Goal: Task Accomplishment & Management: Manage account settings

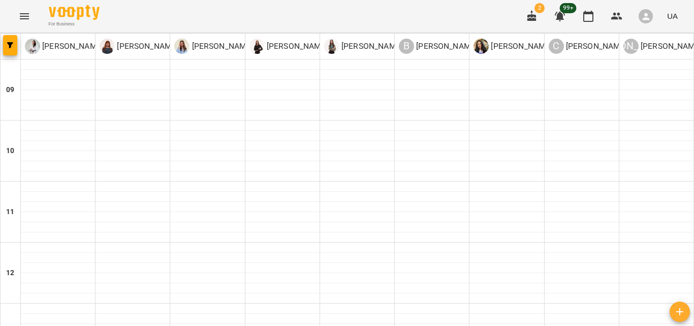
scroll to position [321, 0]
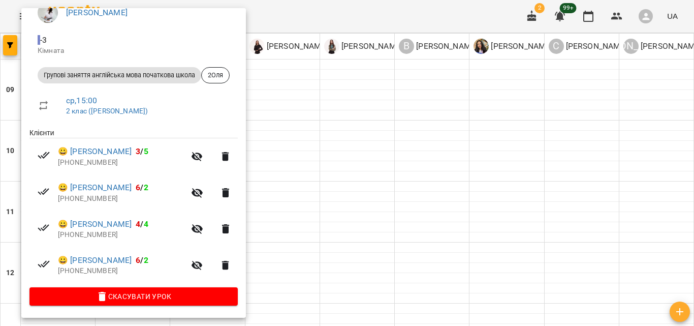
scroll to position [0, 0]
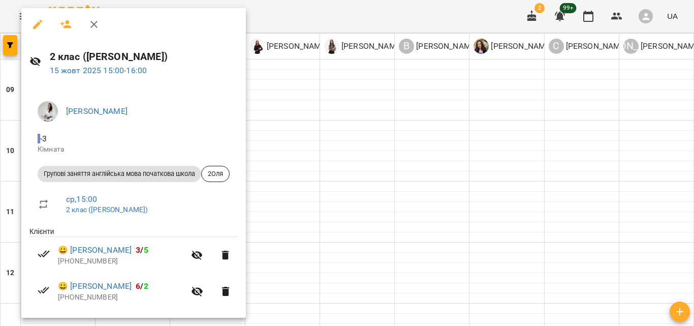
click at [96, 27] on icon "button" at bounding box center [93, 24] width 7 height 7
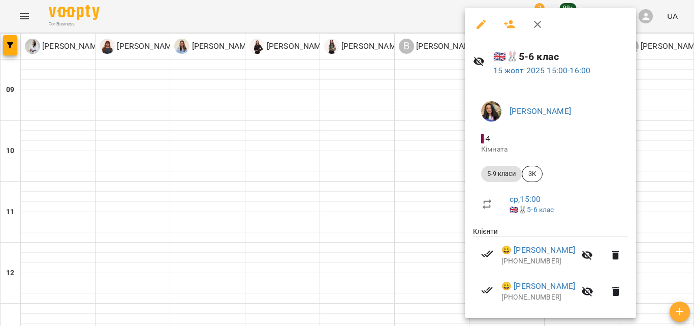
click at [534, 18] on icon "button" at bounding box center [537, 24] width 12 height 12
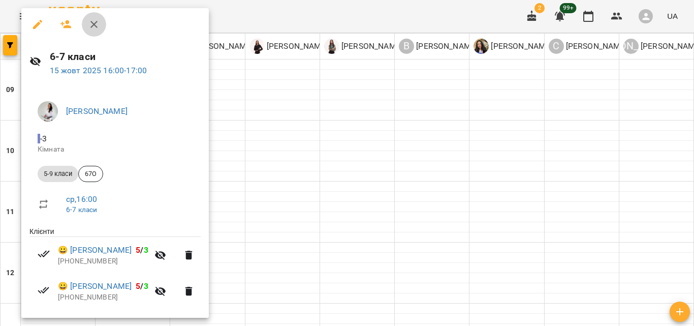
click at [94, 26] on icon "button" at bounding box center [94, 24] width 12 height 12
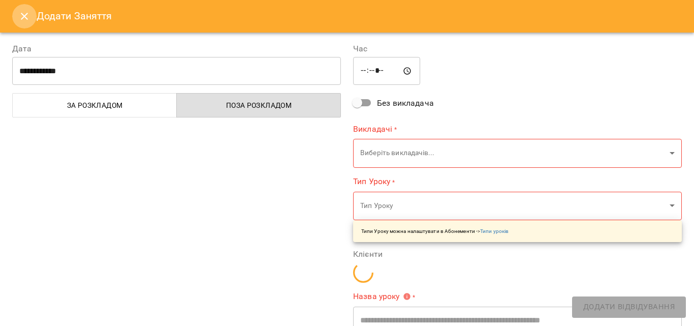
click at [19, 18] on icon "Close" at bounding box center [24, 16] width 12 height 12
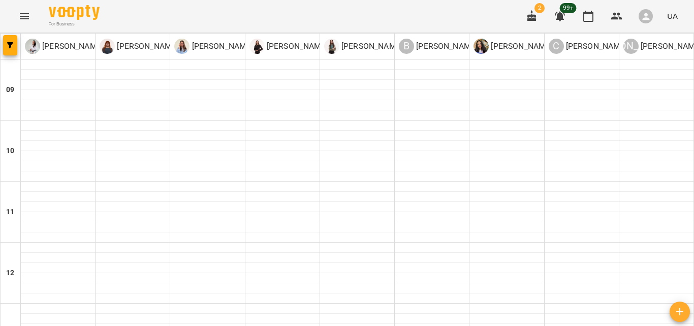
scroll to position [316, 0]
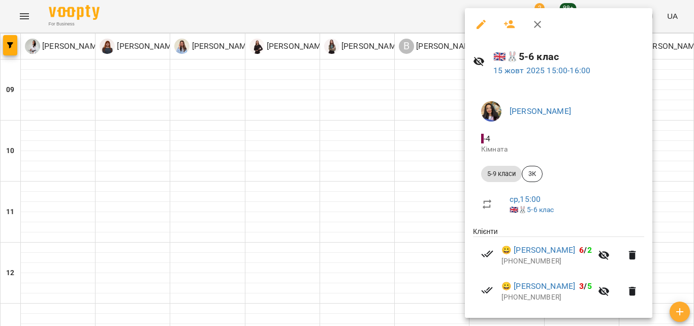
click at [416, 113] on div at bounding box center [347, 163] width 694 height 326
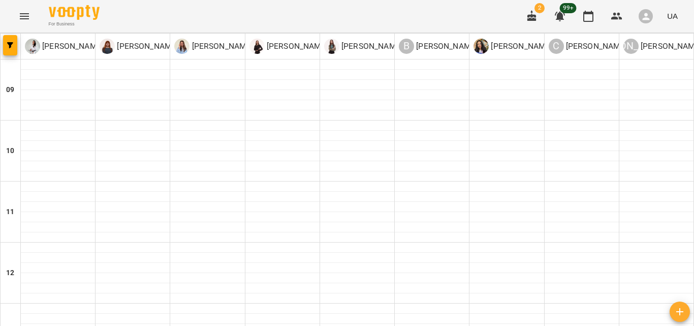
scroll to position [418, 0]
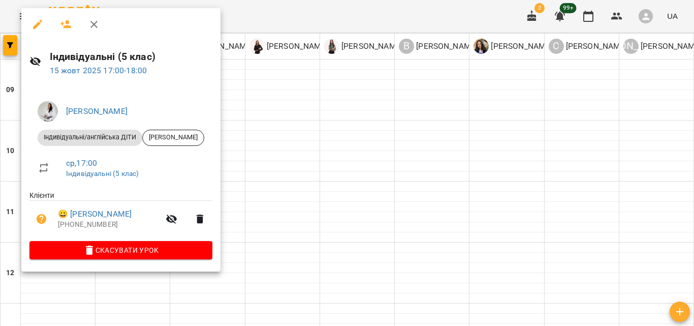
click at [381, 192] on div at bounding box center [347, 163] width 694 height 326
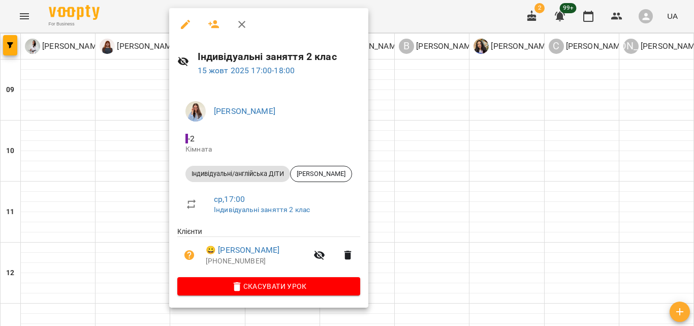
click at [451, 178] on div at bounding box center [347, 163] width 694 height 326
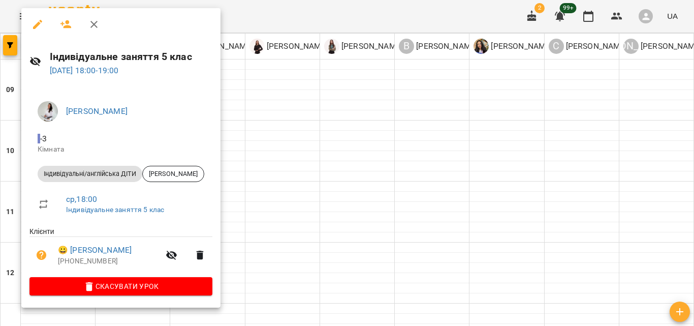
click at [303, 200] on div at bounding box center [347, 163] width 694 height 326
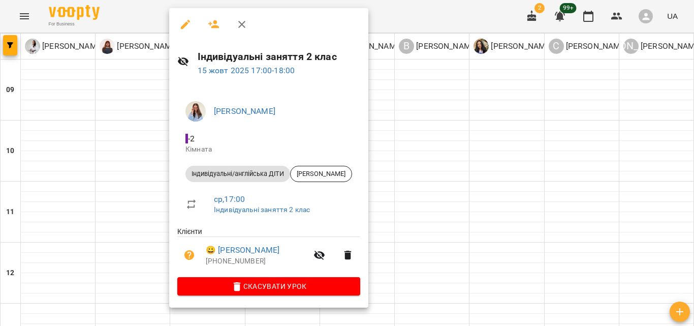
click at [512, 212] on div at bounding box center [347, 163] width 694 height 326
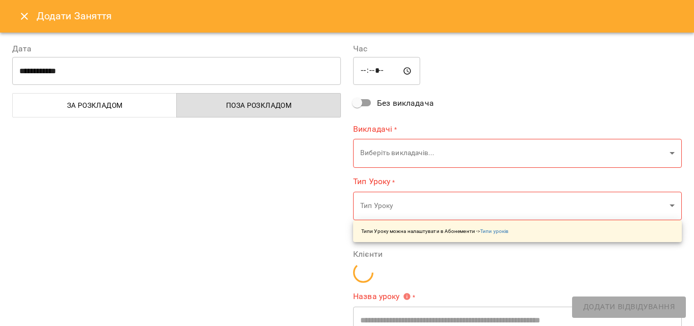
type input "**********"
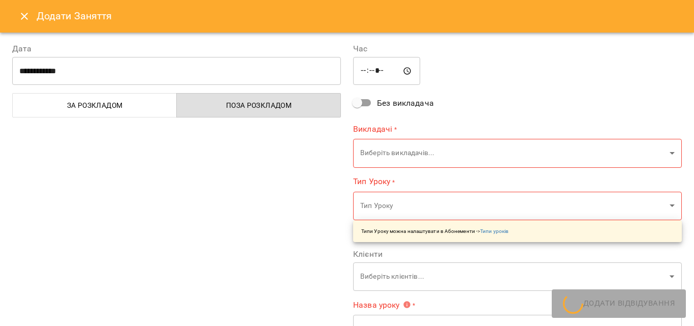
click at [26, 16] on icon "Close" at bounding box center [24, 16] width 12 height 12
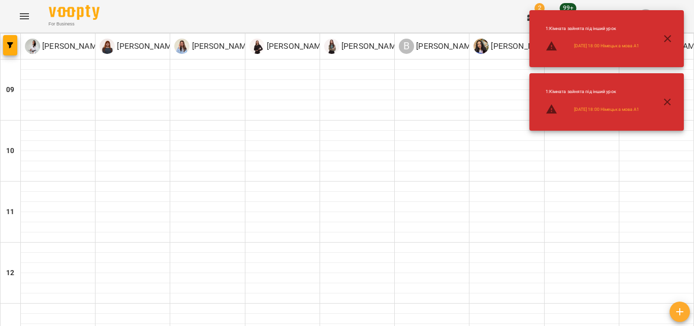
click at [674, 45] on button "button" at bounding box center [667, 38] width 24 height 24
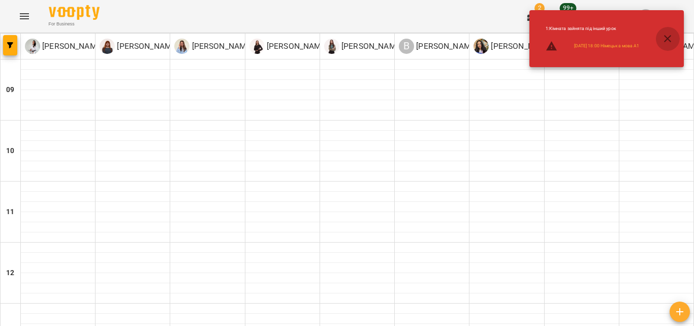
click at [669, 42] on icon "button" at bounding box center [668, 39] width 12 height 12
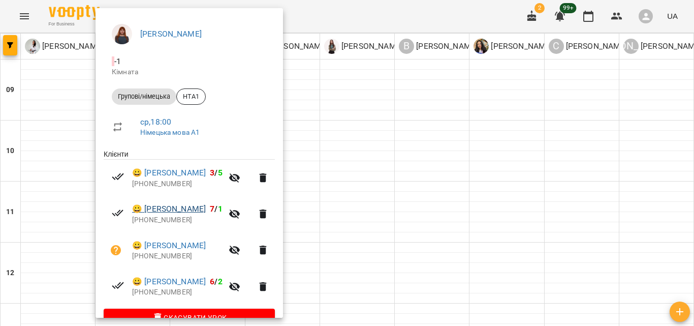
scroll to position [100, 0]
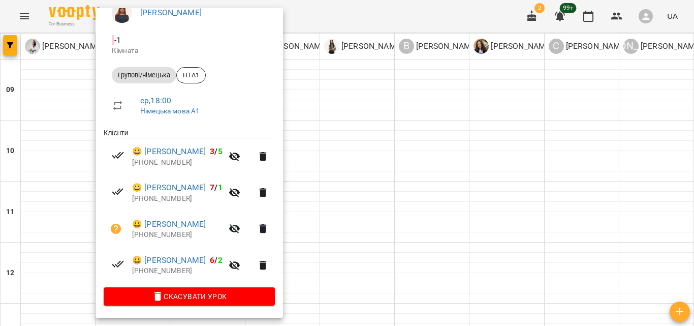
click at [451, 211] on div at bounding box center [347, 163] width 694 height 326
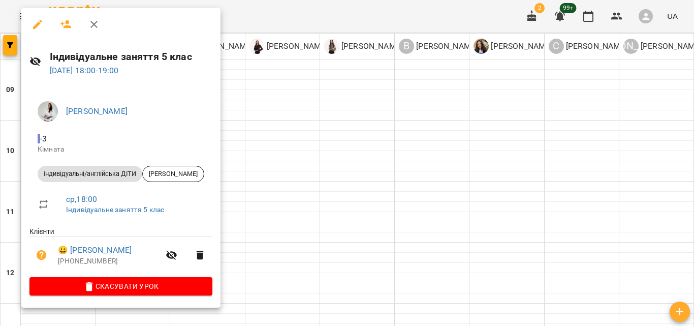
click at [387, 192] on div at bounding box center [347, 163] width 694 height 326
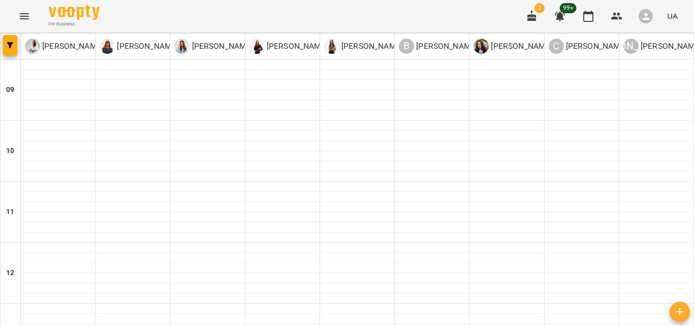
scroll to position [423, 0]
click at [533, 18] on icon "button" at bounding box center [531, 15] width 9 height 11
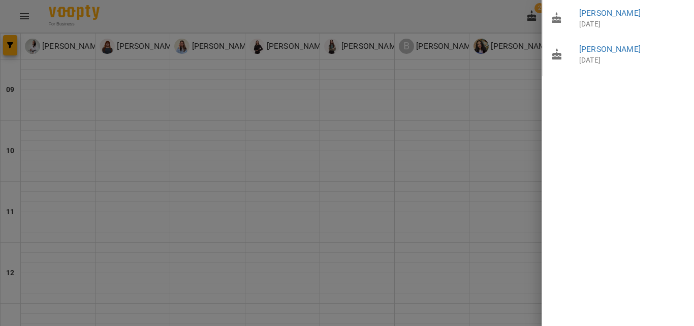
click at [533, 18] on div at bounding box center [347, 163] width 694 height 326
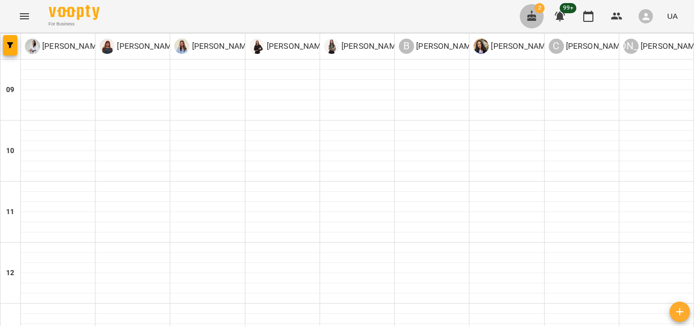
click at [533, 18] on icon "button" at bounding box center [531, 15] width 9 height 11
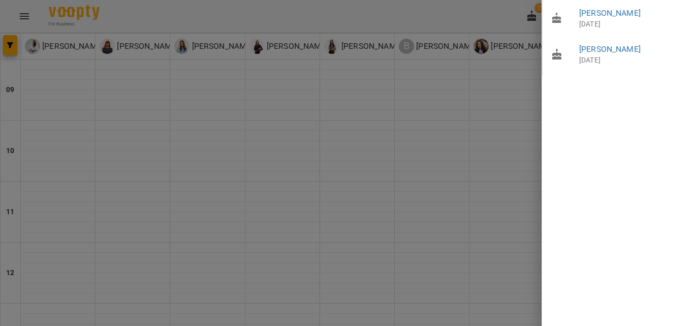
click at [533, 18] on div at bounding box center [347, 163] width 694 height 326
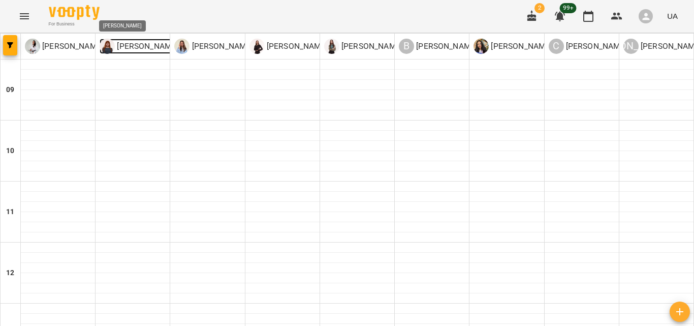
click at [115, 47] on p "[PERSON_NAME]" at bounding box center [147, 46] width 64 height 12
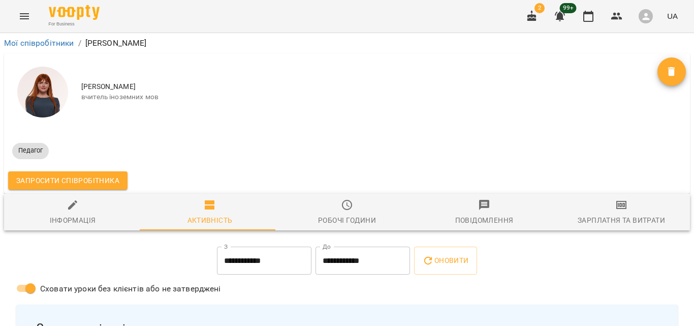
click at [24, 14] on icon "Menu" at bounding box center [24, 16] width 9 height 6
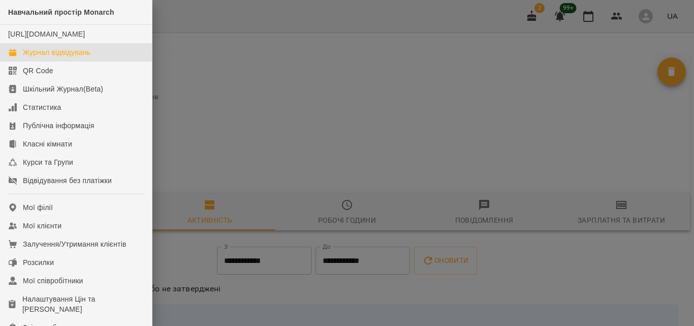
click at [65, 57] on div "Журнал відвідувань" at bounding box center [57, 52] width 68 height 10
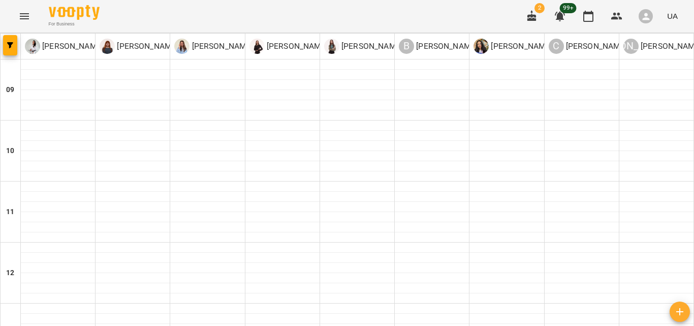
scroll to position [305, 0]
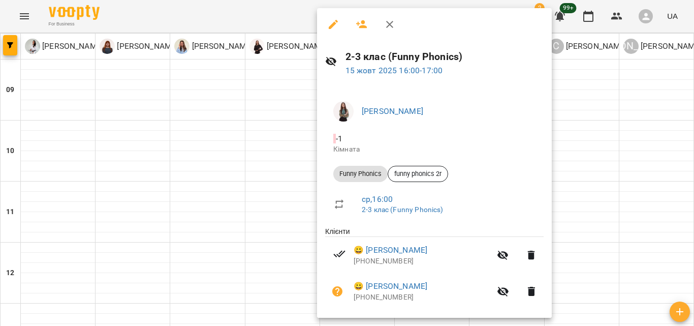
click at [315, 208] on div at bounding box center [347, 163] width 694 height 326
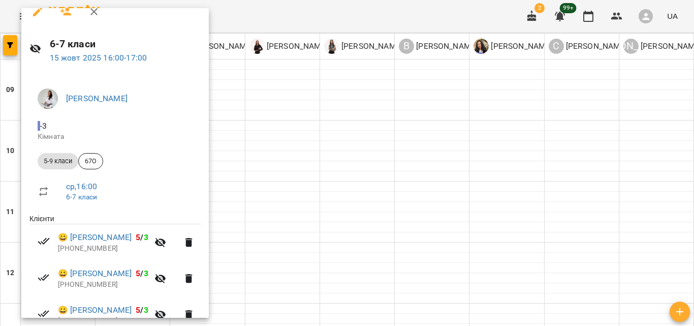
scroll to position [0, 0]
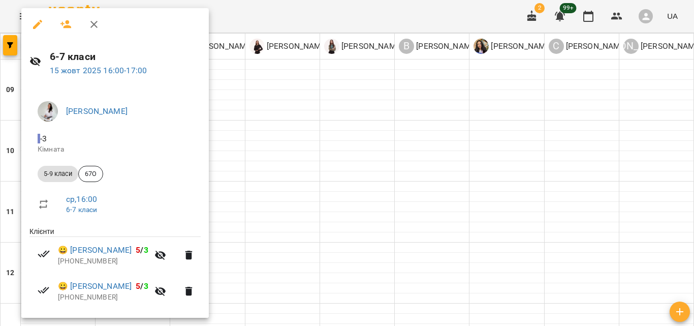
click at [331, 13] on div at bounding box center [347, 163] width 694 height 326
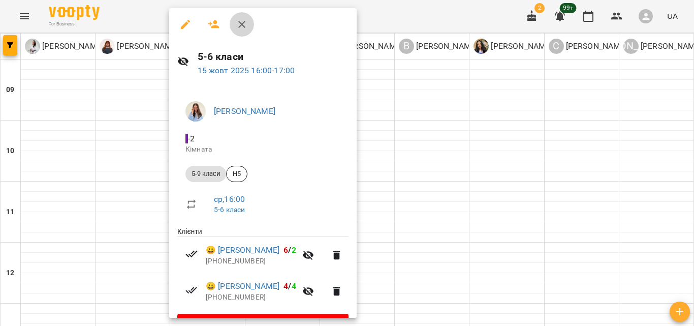
click at [244, 21] on icon "button" at bounding box center [242, 24] width 12 height 12
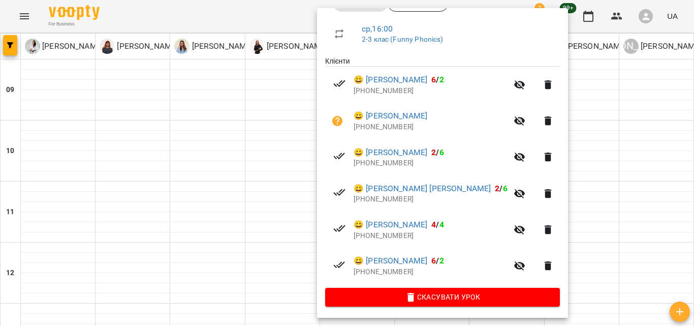
scroll to position [172, 0]
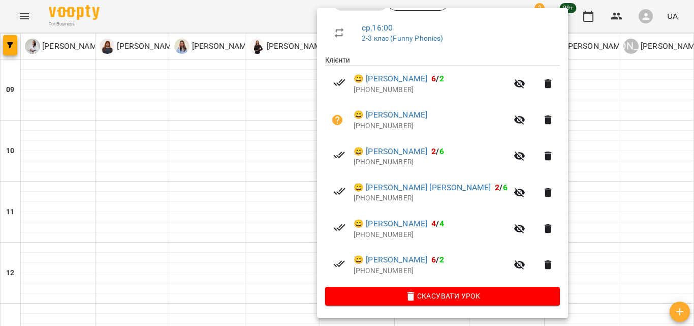
click at [620, 151] on div at bounding box center [347, 163] width 694 height 326
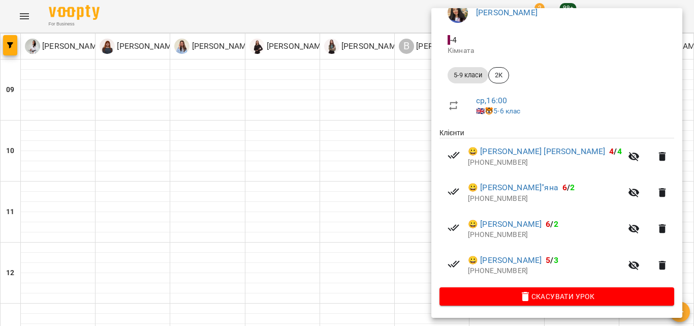
scroll to position [102, 0]
click at [424, 208] on div at bounding box center [347, 163] width 694 height 326
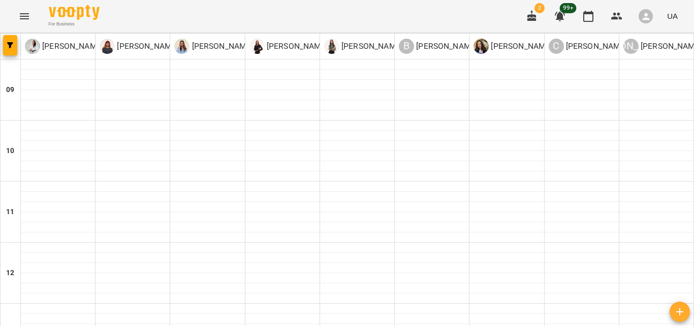
scroll to position [406, 0]
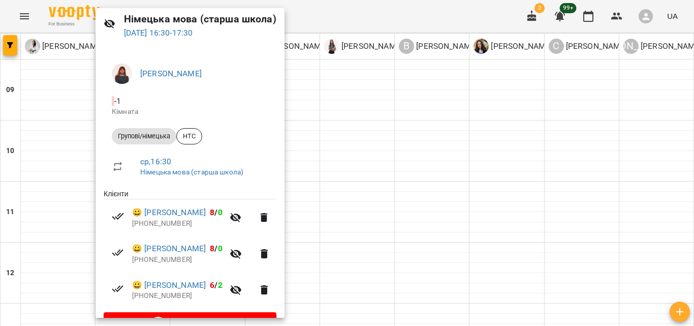
scroll to position [0, 0]
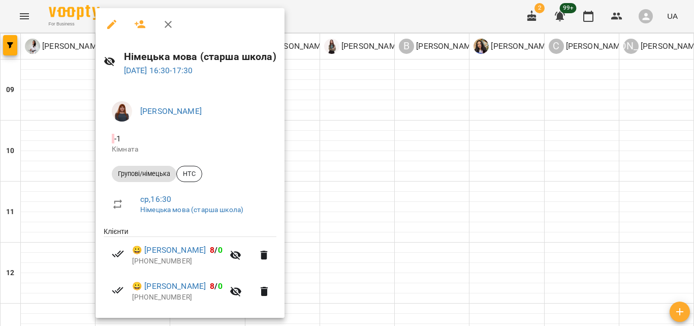
click at [374, 171] on div at bounding box center [347, 163] width 694 height 326
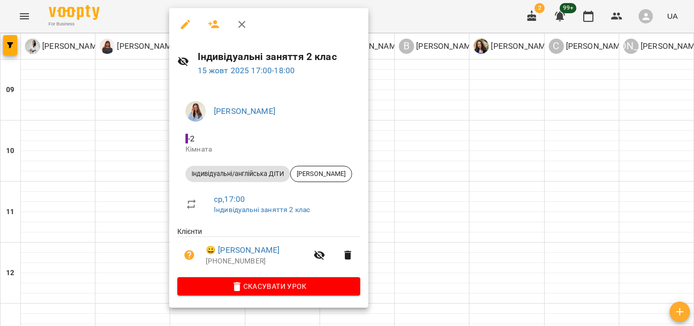
click at [458, 197] on div at bounding box center [347, 163] width 694 height 326
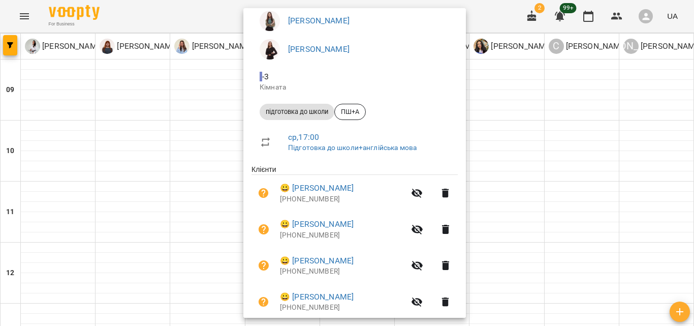
scroll to position [102, 0]
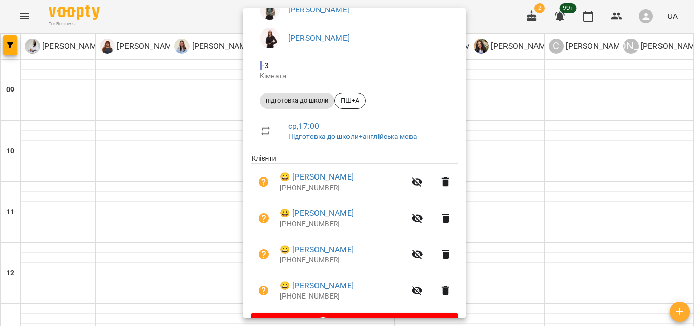
click at [552, 191] on div at bounding box center [347, 163] width 694 height 326
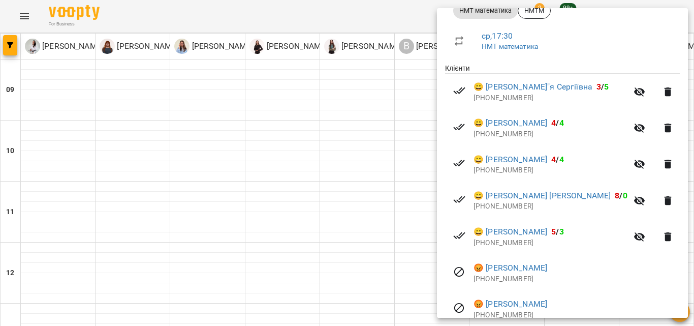
scroll to position [203, 0]
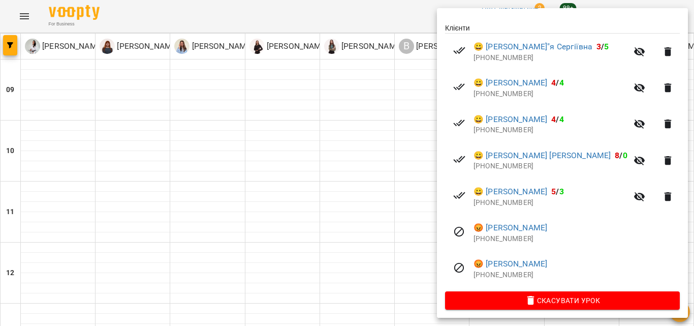
click at [418, 185] on div at bounding box center [347, 163] width 694 height 326
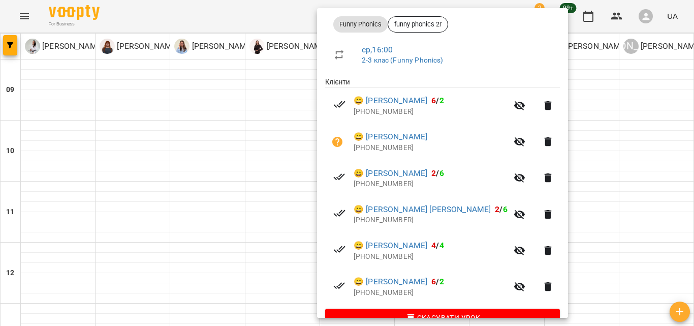
scroll to position [172, 0]
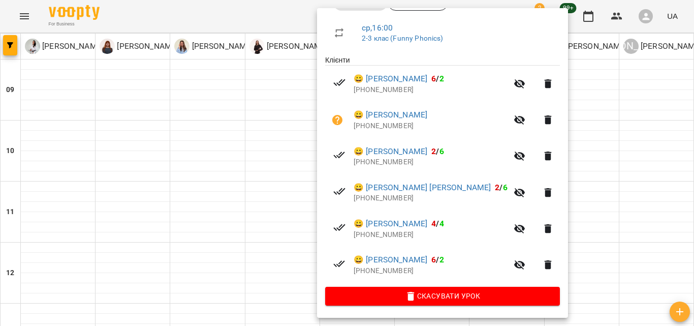
click at [519, 199] on button "button" at bounding box center [520, 192] width 24 height 24
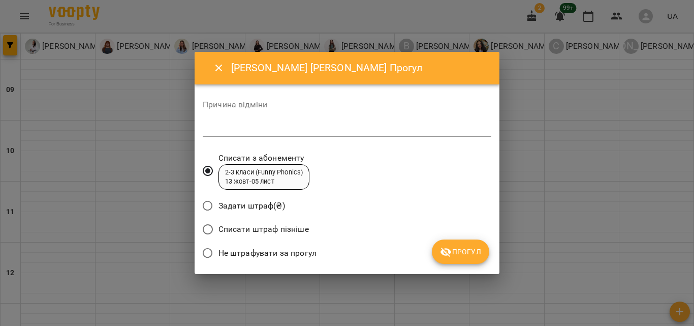
click at [327, 137] on div "*" at bounding box center [347, 128] width 289 height 16
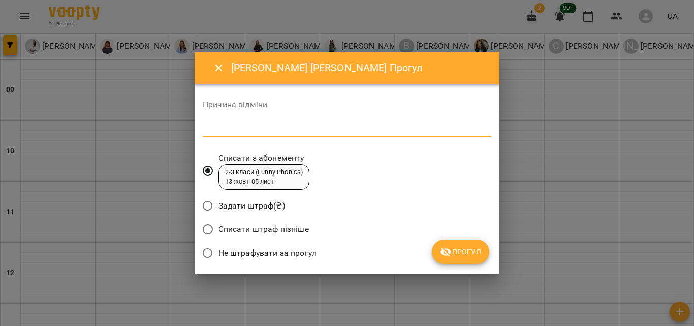
type textarea "*"
click at [459, 251] on span "Прогул" at bounding box center [460, 251] width 41 height 12
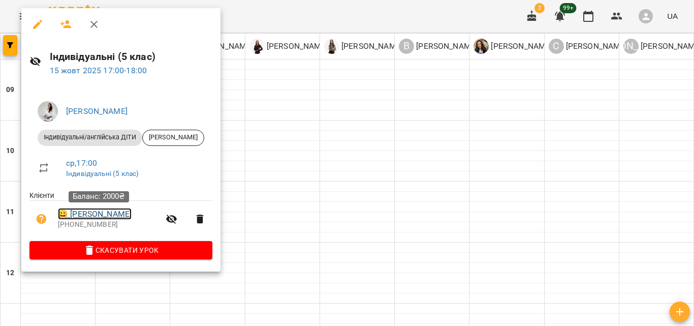
click at [110, 213] on link "😀 [PERSON_NAME]" at bounding box center [95, 214] width 74 height 12
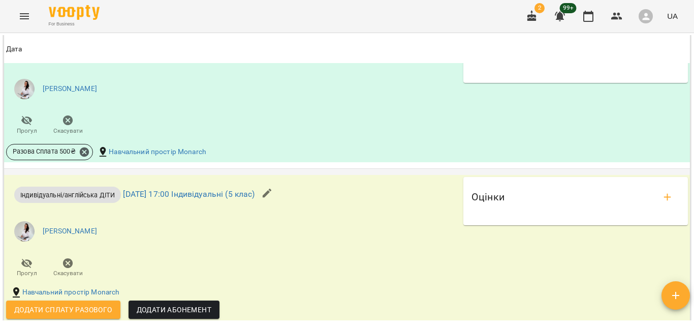
scroll to position [925, 0]
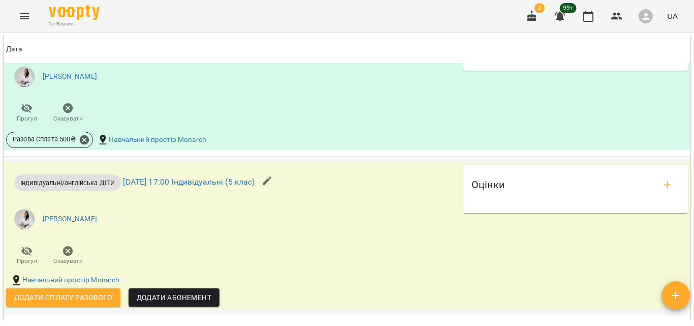
click at [73, 303] on span "Додати сплату разового" at bounding box center [63, 297] width 98 height 12
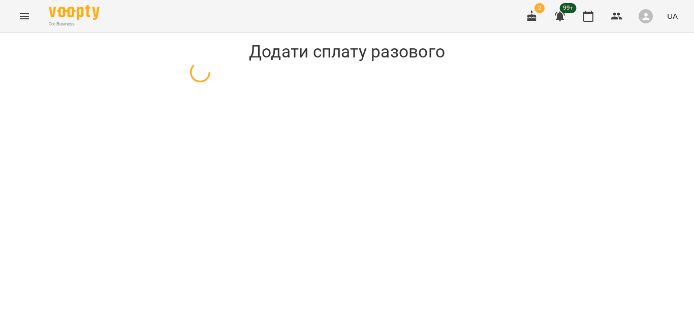
select select "**********"
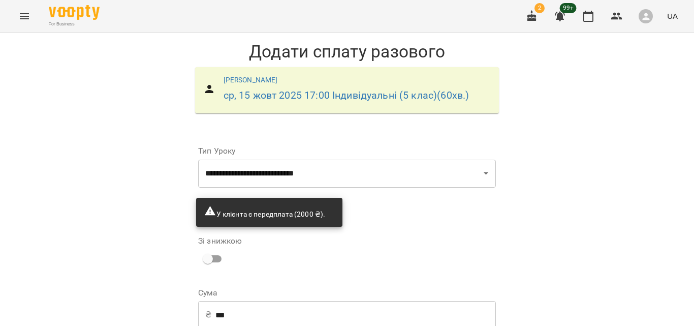
scroll to position [81, 0]
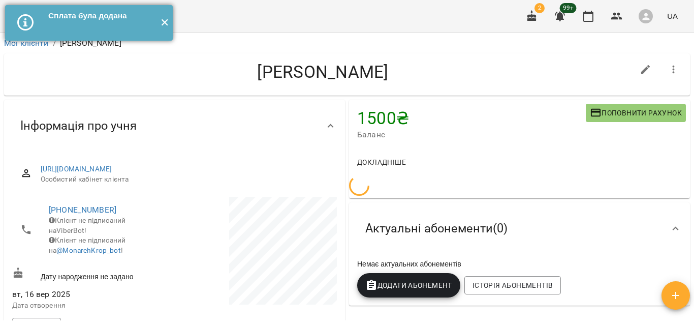
click at [164, 27] on button "✕" at bounding box center [164, 23] width 17 height 36
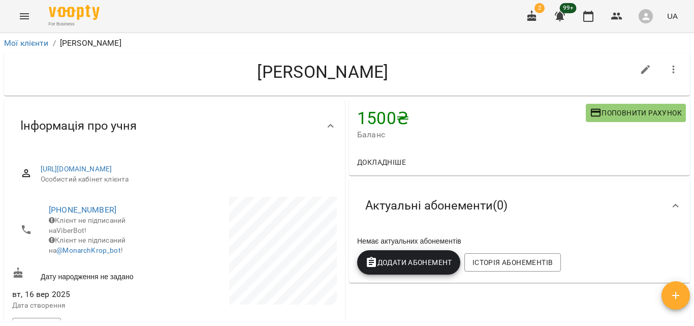
click at [15, 20] on button "Menu" at bounding box center [24, 16] width 24 height 24
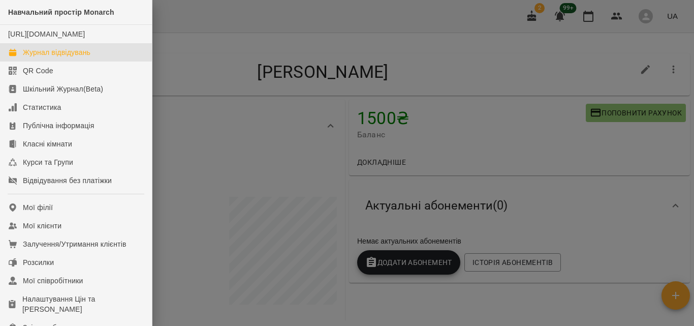
click at [35, 57] on div "Журнал відвідувань" at bounding box center [57, 52] width 68 height 10
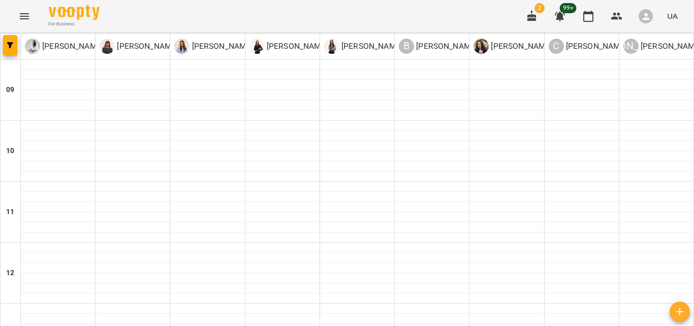
scroll to position [460, 0]
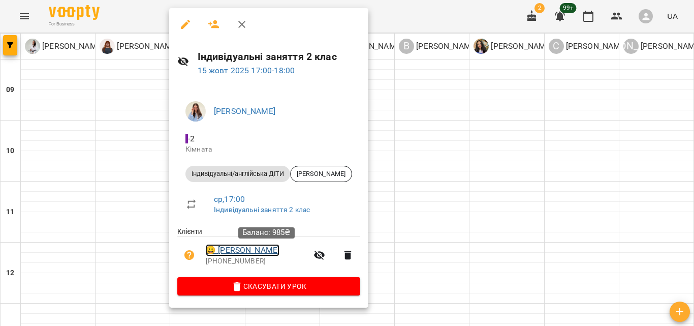
click at [279, 251] on link "😀 [PERSON_NAME]" at bounding box center [243, 250] width 74 height 12
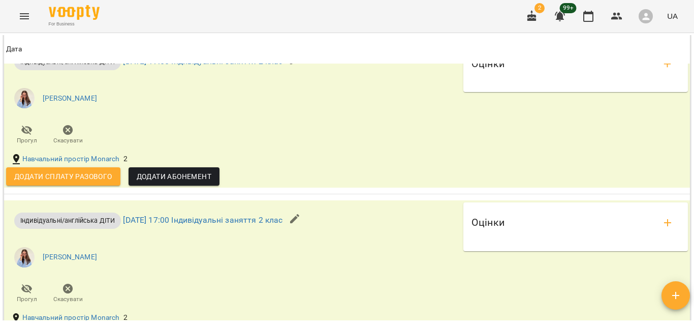
scroll to position [1211, 0]
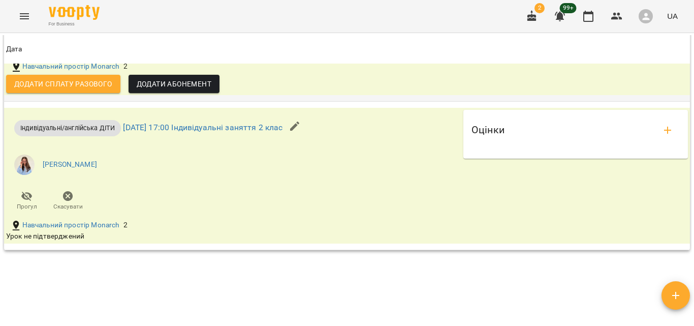
click at [103, 90] on span "Додати сплату разового" at bounding box center [63, 84] width 98 height 12
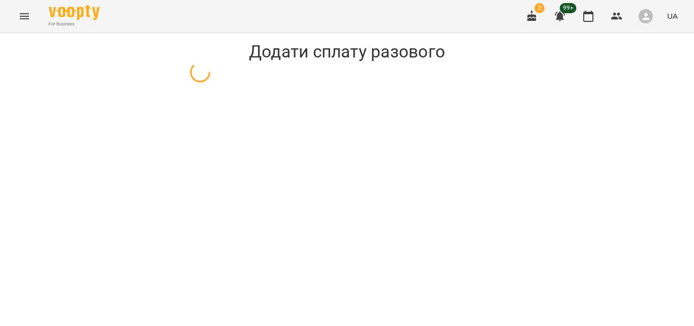
select select "**********"
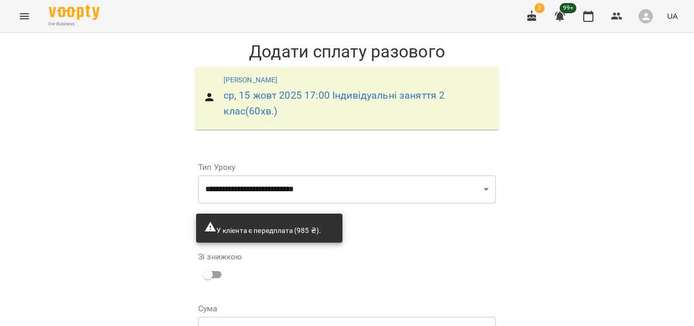
scroll to position [97, 0]
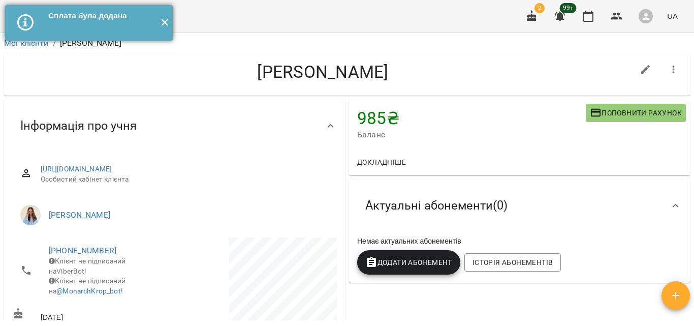
click at [167, 27] on button "✕" at bounding box center [164, 23] width 17 height 36
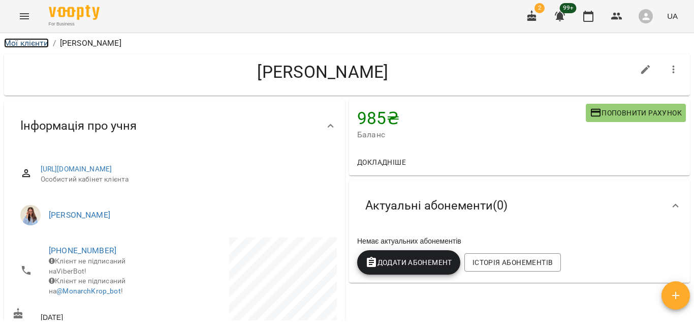
click at [18, 47] on link "Мої клієнти" at bounding box center [26, 43] width 45 height 10
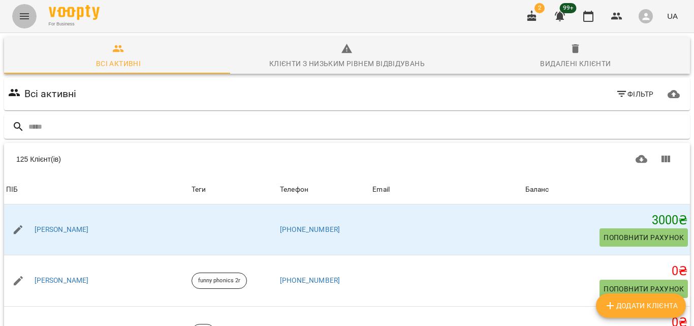
click at [20, 17] on icon "Menu" at bounding box center [24, 16] width 12 height 12
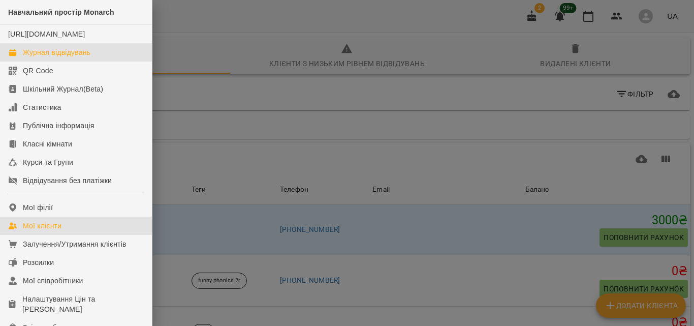
click at [36, 57] on div "Журнал відвідувань" at bounding box center [57, 52] width 68 height 10
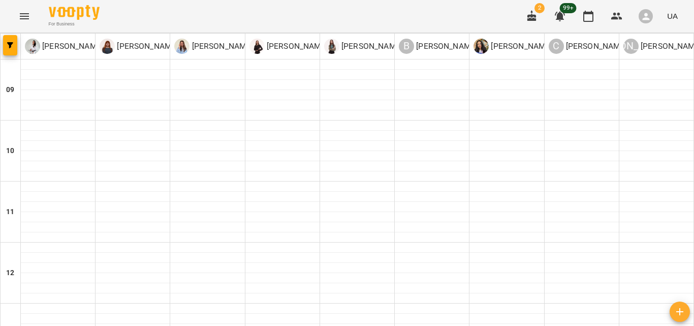
scroll to position [406, 0]
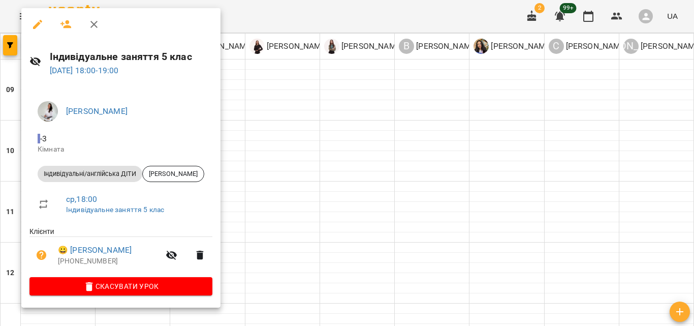
drag, startPoint x: 514, startPoint y: 222, endPoint x: 479, endPoint y: 166, distance: 66.0
click at [513, 222] on div at bounding box center [347, 163] width 694 height 326
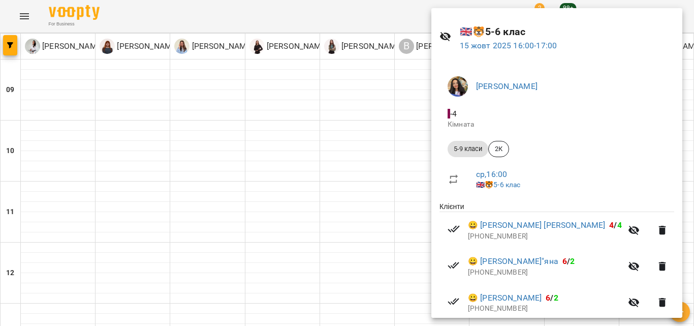
scroll to position [0, 0]
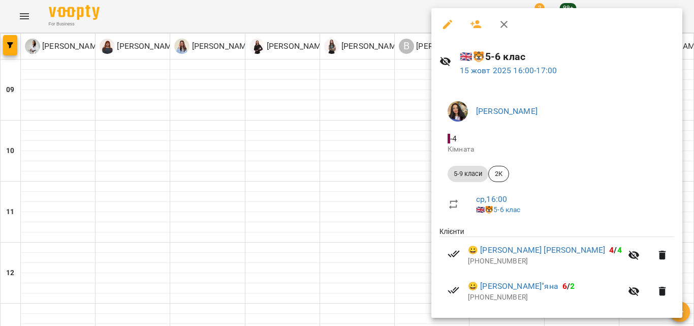
click at [498, 23] on icon "button" at bounding box center [504, 24] width 12 height 12
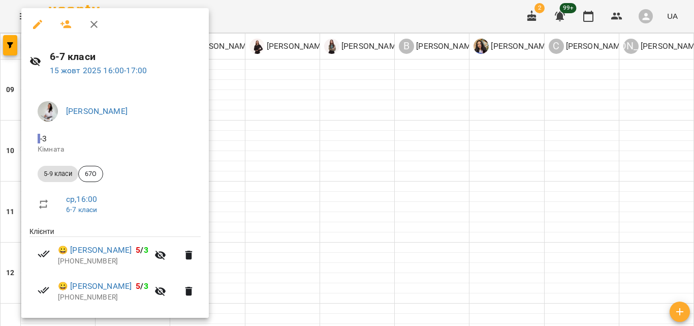
scroll to position [100, 0]
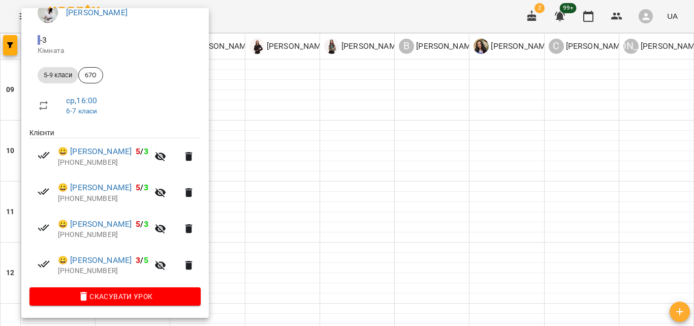
click at [395, 109] on div at bounding box center [347, 163] width 694 height 326
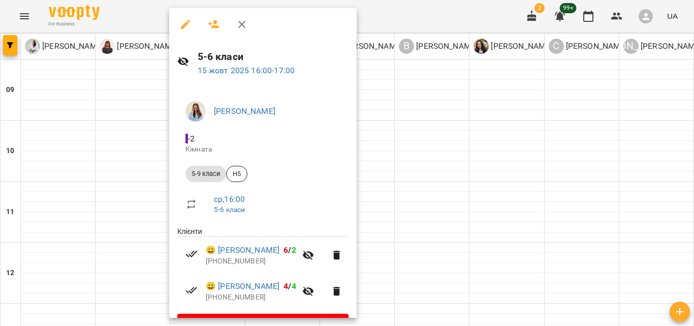
click at [514, 108] on div at bounding box center [347, 163] width 694 height 326
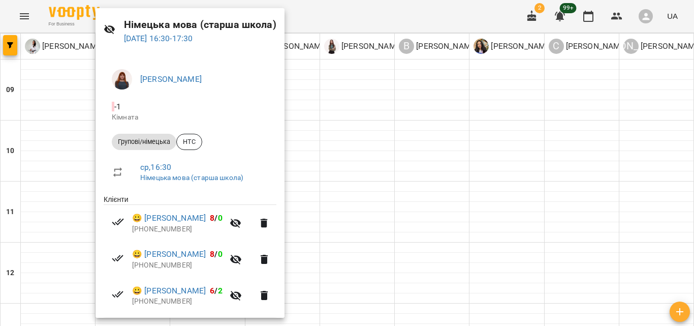
scroll to position [64, 0]
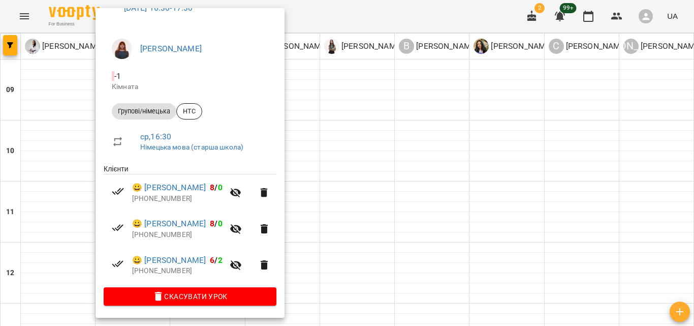
click at [458, 106] on div at bounding box center [347, 163] width 694 height 326
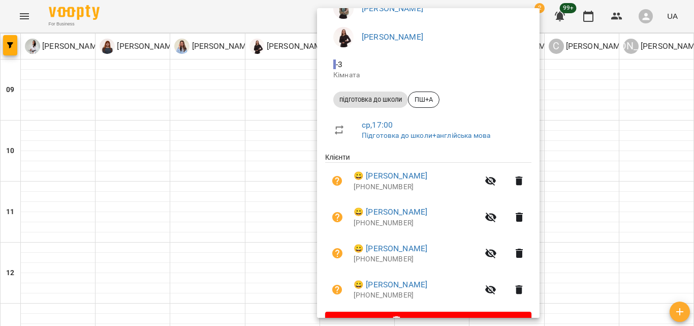
scroll to position [129, 0]
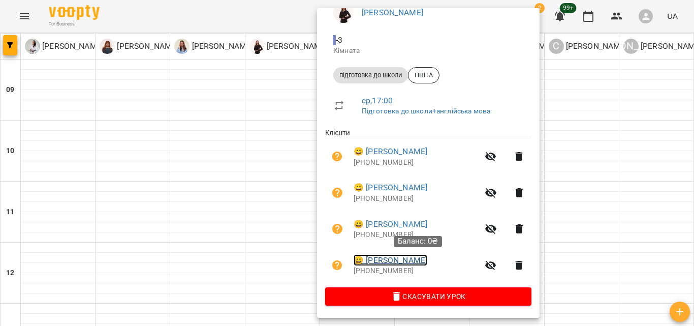
click at [427, 264] on link "😀 [PERSON_NAME]" at bounding box center [391, 260] width 74 height 12
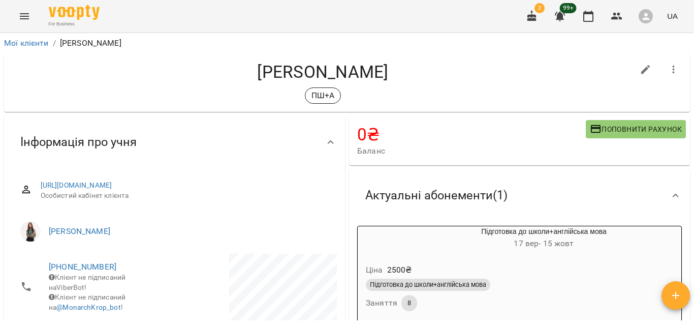
drag, startPoint x: 694, startPoint y: 86, endPoint x: 693, endPoint y: 91, distance: 5.7
click at [693, 94] on div "Мої клієнти / [PERSON_NAME] [PERSON_NAME] ПШ+А 0 ₴ Баланс Поповнити рахунок Акт…" at bounding box center [347, 196] width 694 height 326
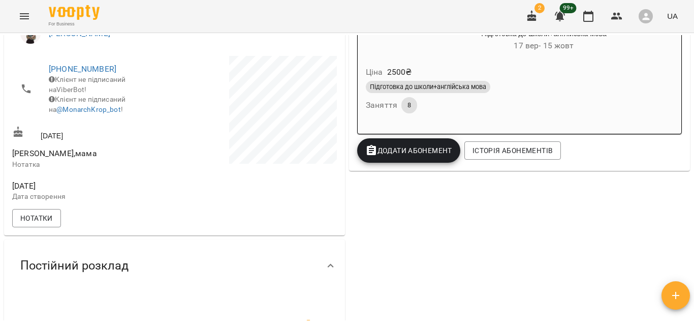
scroll to position [275, 0]
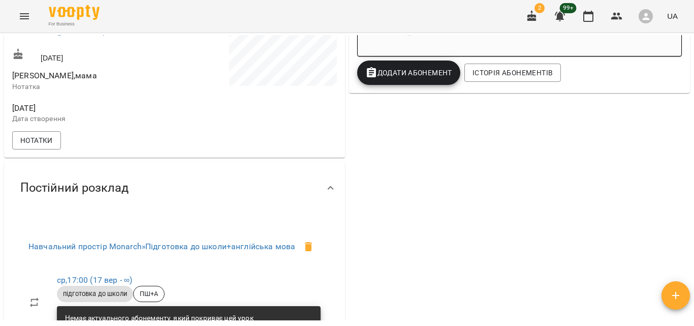
click at [423, 70] on span "Додати Абонемент" at bounding box center [408, 73] width 87 height 12
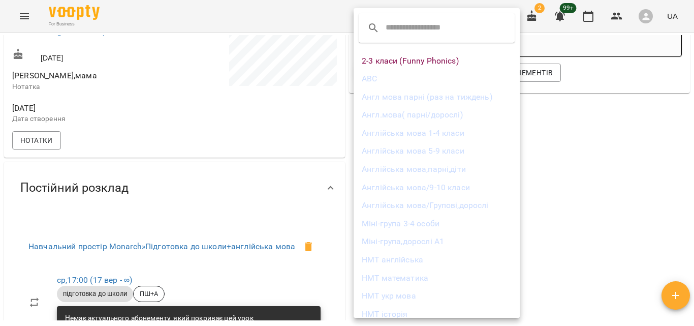
click at [552, 179] on div at bounding box center [347, 163] width 694 height 326
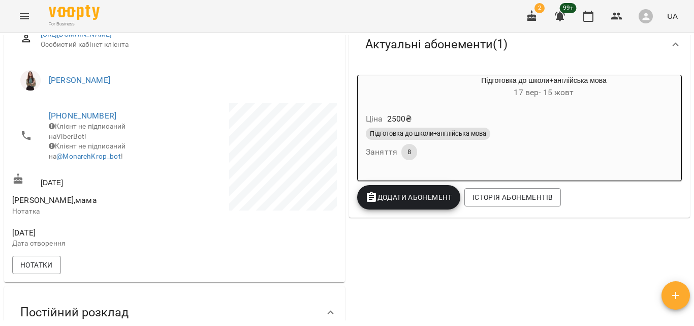
scroll to position [123, 0]
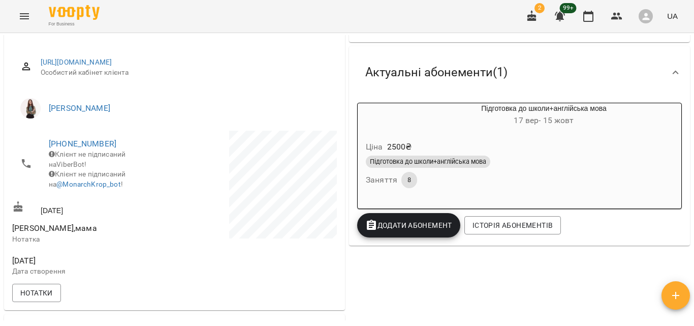
click at [387, 230] on span "Додати Абонемент" at bounding box center [408, 225] width 87 height 12
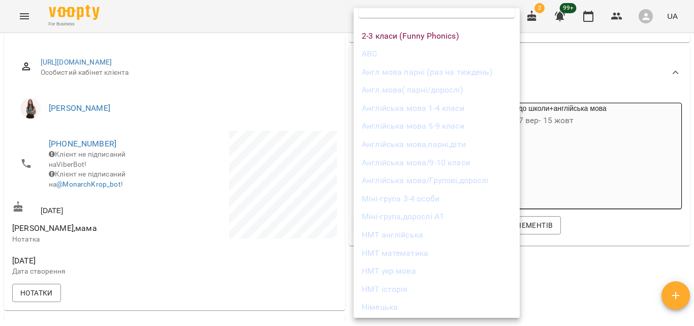
scroll to position [45, 0]
click at [447, 306] on li "Підготовка до школи+англійська мова" at bounding box center [437, 305] width 166 height 18
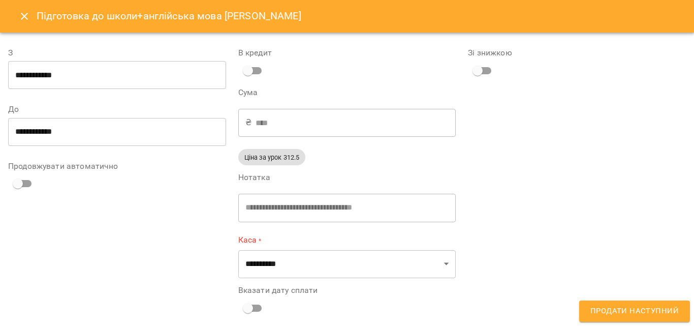
click at [49, 70] on input "**********" at bounding box center [117, 75] width 218 height 28
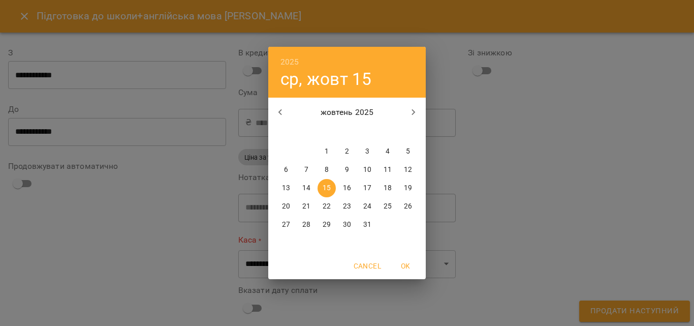
click at [327, 209] on p "22" at bounding box center [327, 206] width 8 height 10
type input "**********"
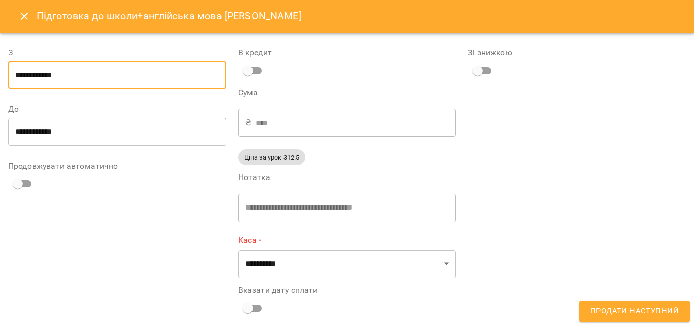
click at [141, 129] on input "**********" at bounding box center [117, 131] width 218 height 28
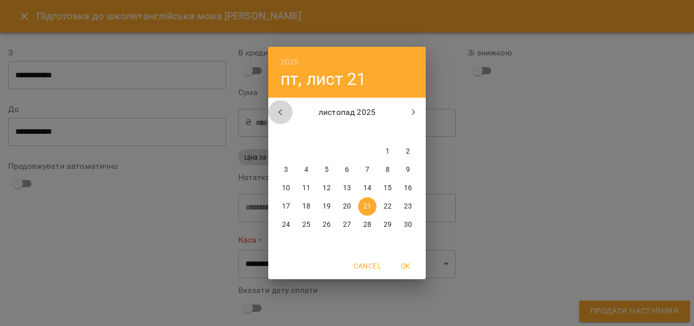
click at [273, 115] on button "button" at bounding box center [280, 112] width 24 height 24
click at [417, 115] on icon "button" at bounding box center [413, 112] width 12 height 12
click at [279, 114] on icon "button" at bounding box center [280, 112] width 12 height 12
click at [418, 112] on icon "button" at bounding box center [413, 112] width 12 height 12
click at [367, 186] on p "14" at bounding box center [367, 188] width 8 height 10
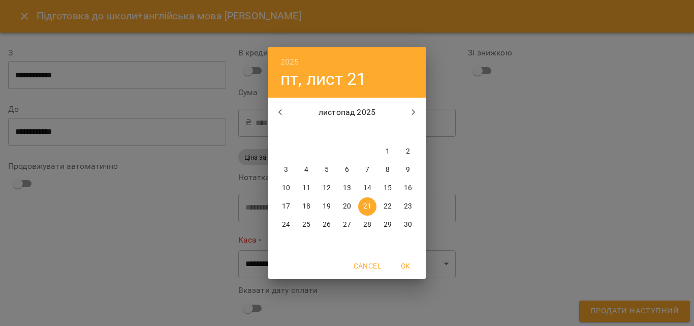
type input "**********"
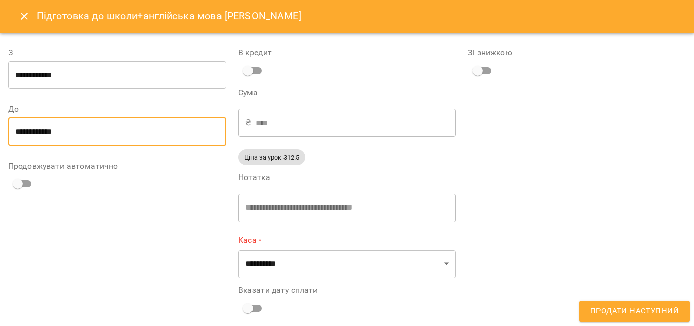
scroll to position [8, 0]
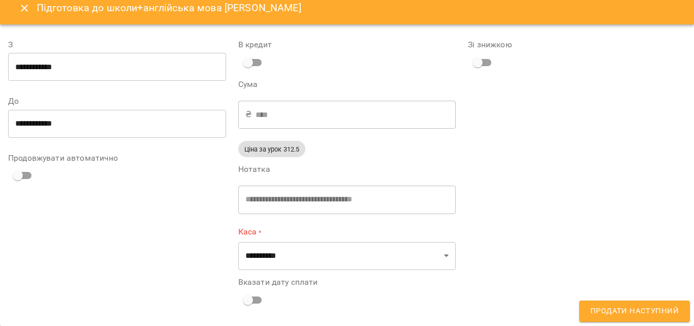
click at [54, 70] on input "**********" at bounding box center [117, 67] width 218 height 28
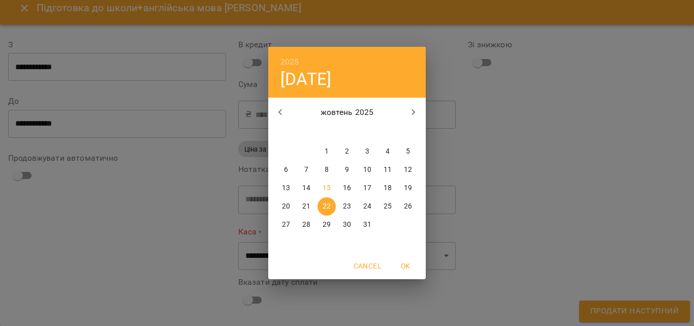
click at [366, 186] on p "17" at bounding box center [367, 188] width 8 height 10
type input "**********"
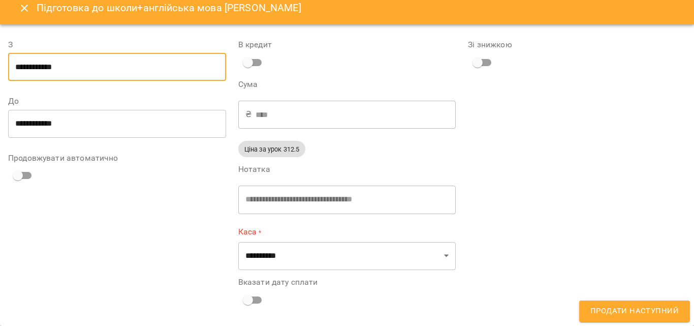
click at [96, 120] on input "**********" at bounding box center [117, 123] width 218 height 28
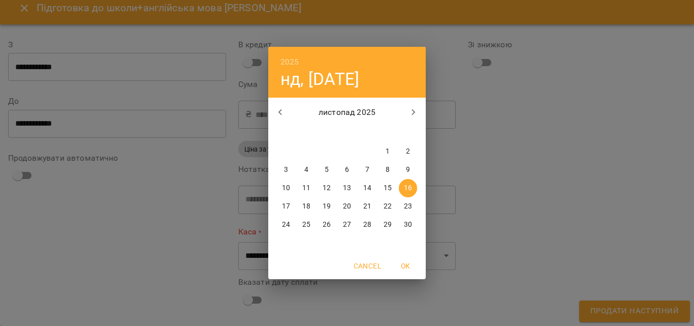
click at [274, 115] on button "button" at bounding box center [280, 112] width 24 height 24
click at [415, 120] on button "button" at bounding box center [413, 112] width 24 height 24
click at [329, 187] on p "12" at bounding box center [327, 188] width 8 height 10
type input "**********"
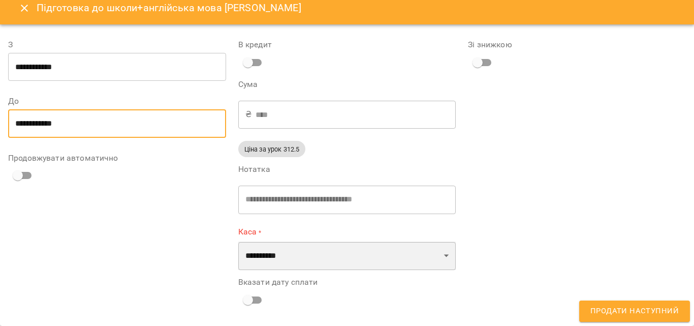
click at [307, 254] on select "**********" at bounding box center [347, 255] width 218 height 28
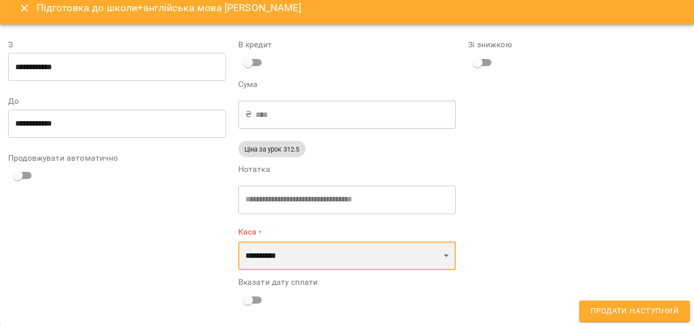
select select "****"
click at [238, 241] on select "**********" at bounding box center [347, 255] width 218 height 28
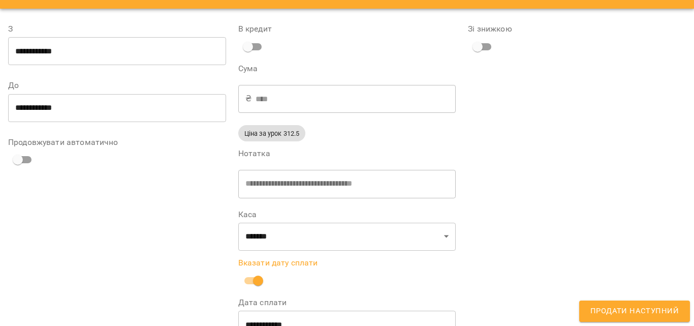
scroll to position [53, 0]
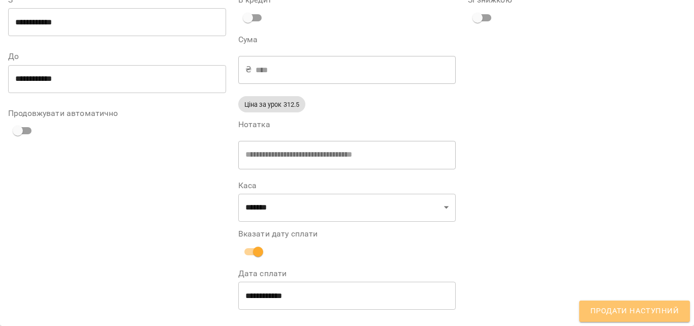
click at [648, 308] on span "Продати наступний" at bounding box center [634, 310] width 88 height 13
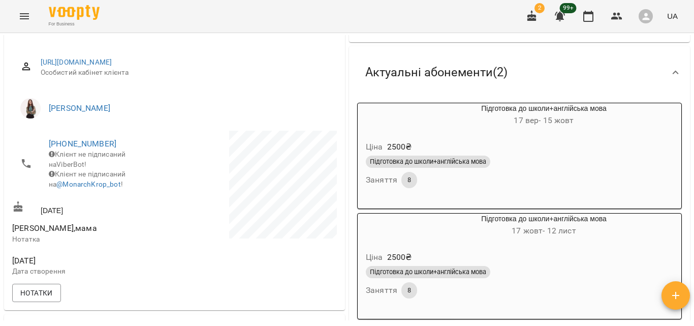
click at [24, 13] on icon "Menu" at bounding box center [24, 16] width 12 height 12
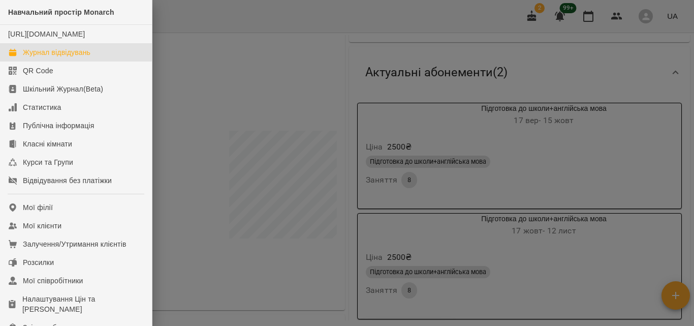
click at [80, 54] on link "Журнал відвідувань" at bounding box center [76, 52] width 152 height 18
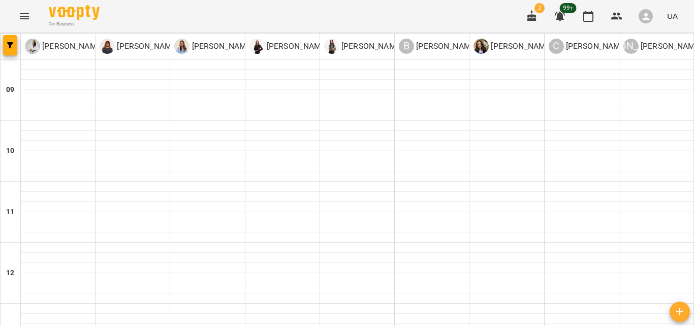
scroll to position [410, 0]
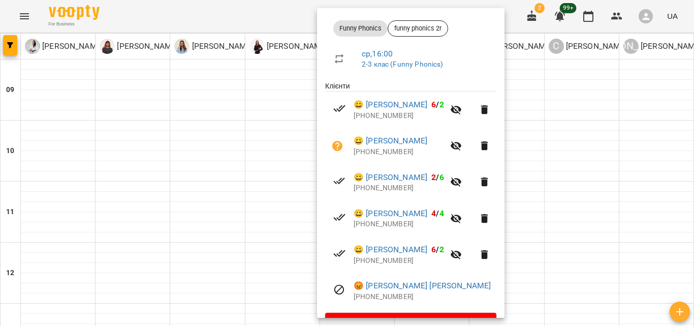
scroll to position [121, 0]
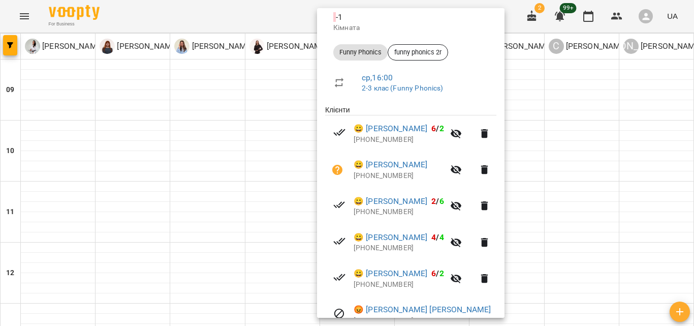
click at [636, 217] on div at bounding box center [347, 163] width 694 height 326
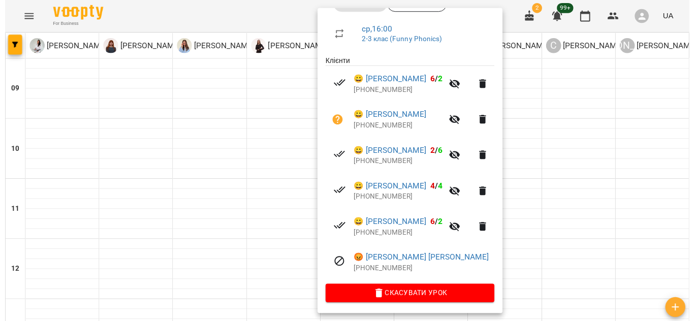
scroll to position [172, 0]
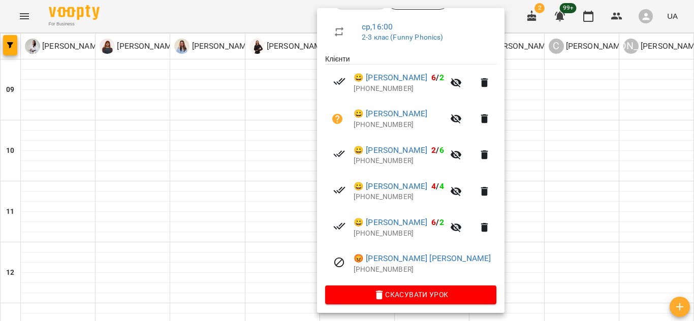
click at [645, 269] on div at bounding box center [347, 160] width 694 height 321
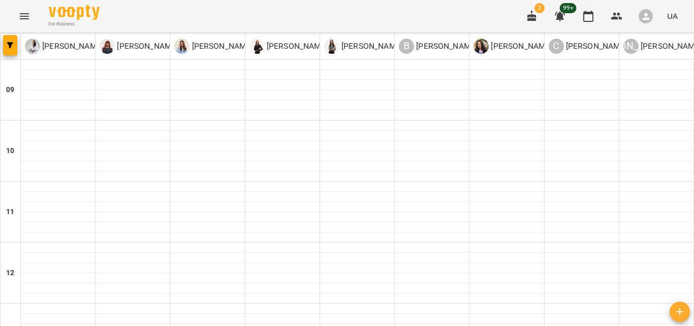
scroll to position [421, 0]
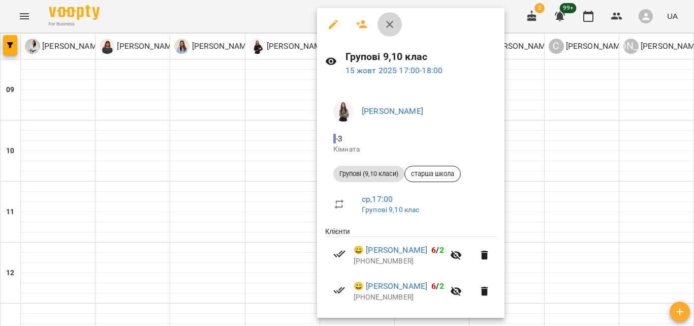
click at [381, 25] on button "button" at bounding box center [390, 24] width 24 height 24
